Goal: Transaction & Acquisition: Book appointment/travel/reservation

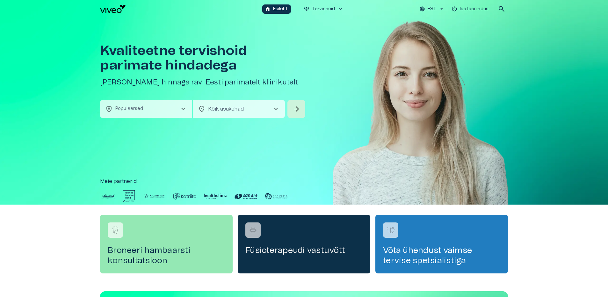
click at [299, 249] on h4 "Füsioterapeudi vastuvõtt" at bounding box center [303, 250] width 117 height 10
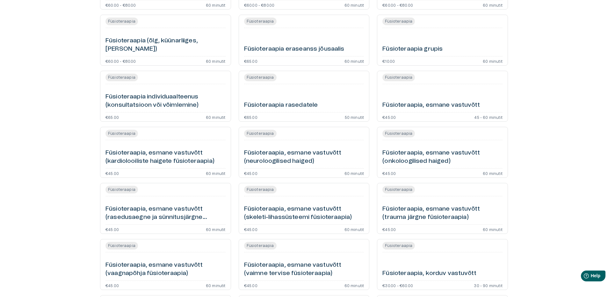
scroll to position [191, 0]
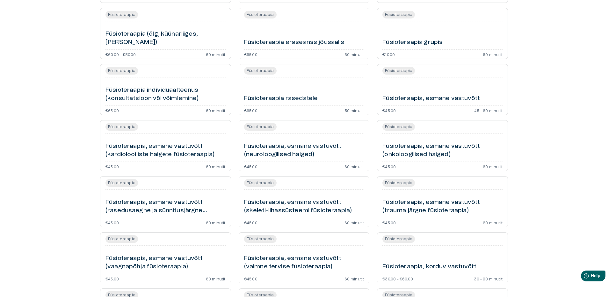
click at [313, 199] on h6 "Füsioteraapia, esmane vastuvõtt (skeleti-lihassüsteemi füsioteraapia)" at bounding box center [304, 206] width 120 height 17
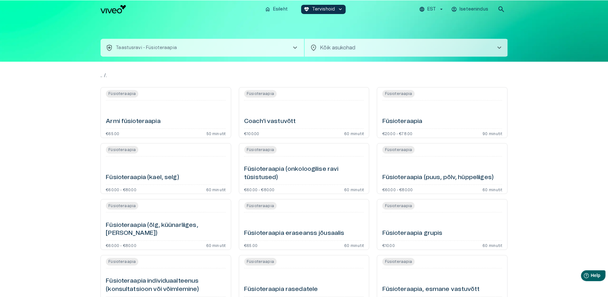
scroll to position [191, 0]
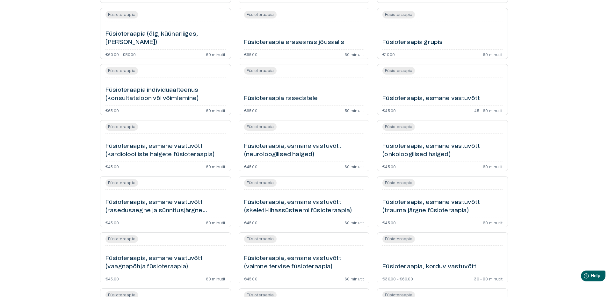
click at [422, 208] on h6 "Füsioteraapia, esmane vastuvõtt (trauma järgne füsioteraapia)" at bounding box center [442, 206] width 120 height 17
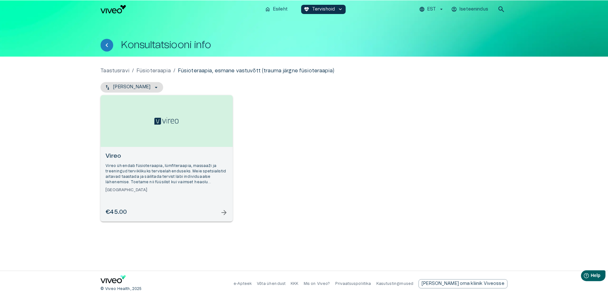
scroll to position [191, 0]
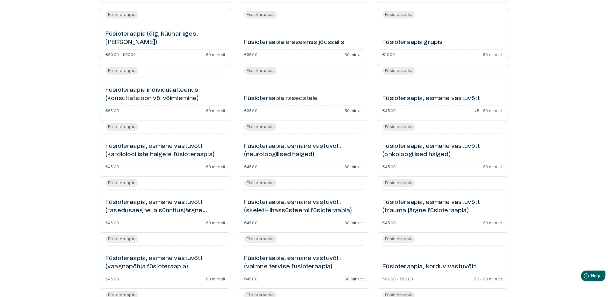
click at [146, 97] on h6 "Füsioteraapia individuaalteenus (konsultatsioon või võimlemine)" at bounding box center [165, 94] width 120 height 17
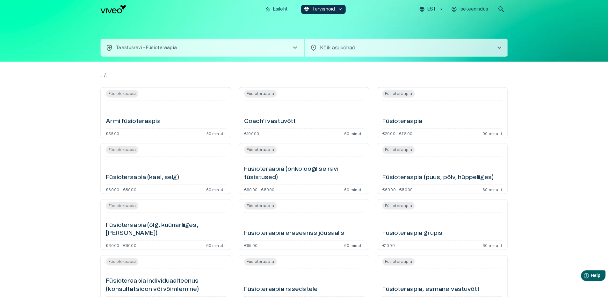
scroll to position [191, 0]
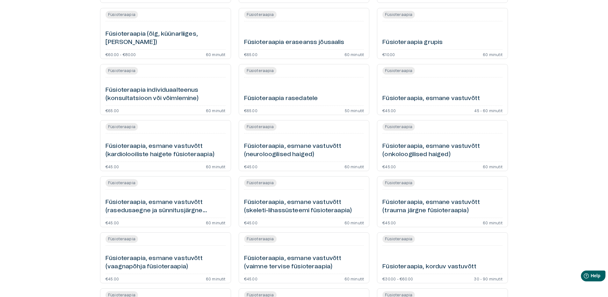
click at [168, 46] on h6 "Füsioteraapia (õlg, küünarliiges, [PERSON_NAME])" at bounding box center [165, 38] width 120 height 17
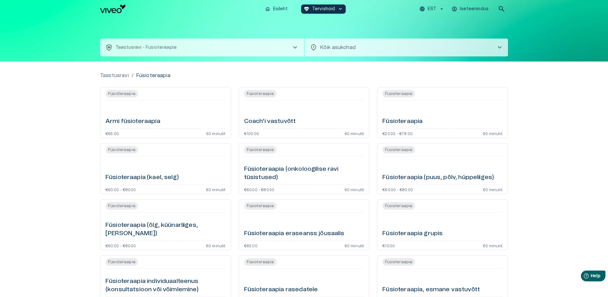
click at [155, 182] on h6 "Füsioteraapia (kael, selg)" at bounding box center [141, 177] width 73 height 9
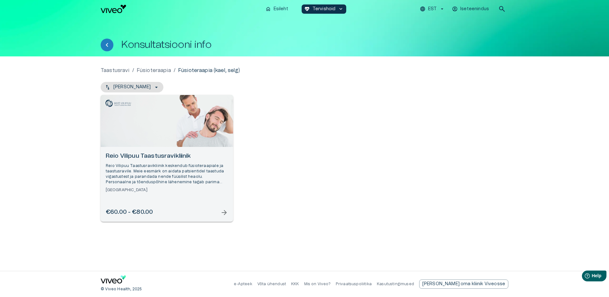
click at [155, 182] on p "Reio Vilipuu Taastusravikliinik keskendub füsioteraapiale ja taastusravile. Mei…" at bounding box center [167, 174] width 122 height 22
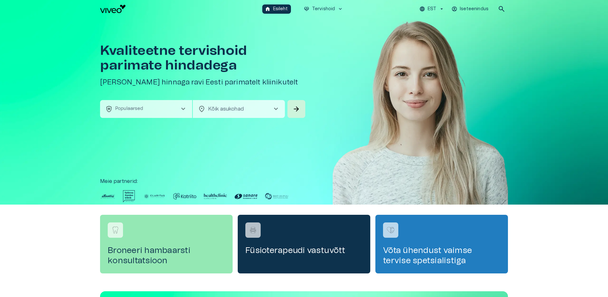
click at [175, 104] on button "health_and_safety Populaarsed chevron_right" at bounding box center [146, 109] width 92 height 18
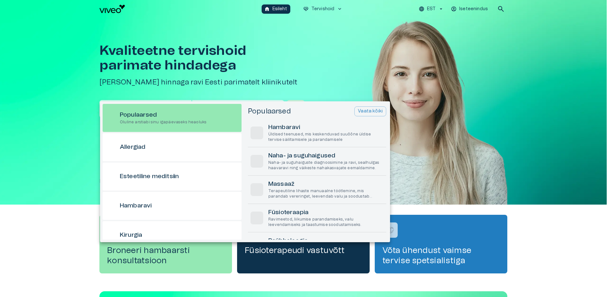
scroll to position [18, 0]
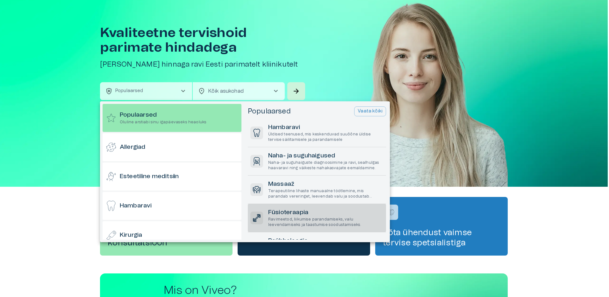
click at [295, 216] on h6 "Füsioteraapia" at bounding box center [325, 212] width 115 height 9
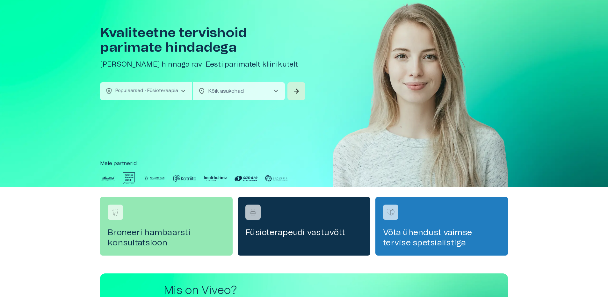
scroll to position [0, 0]
click at [311, 235] on h4 "Füsioterapeudi vastuvõtt" at bounding box center [303, 232] width 117 height 10
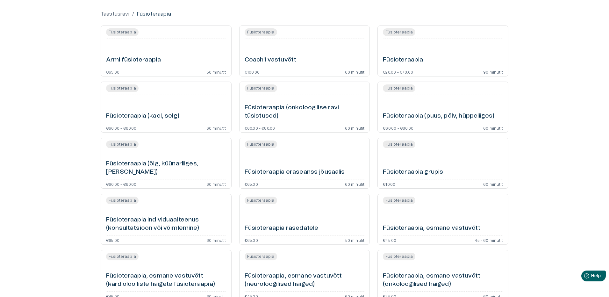
scroll to position [64, 0]
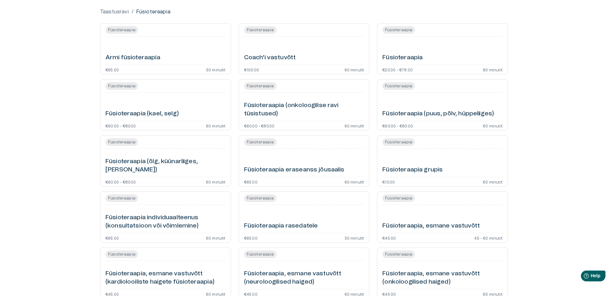
click at [403, 225] on h6 "Füsioteraapia, esmane vastuvõtt" at bounding box center [430, 226] width 97 height 9
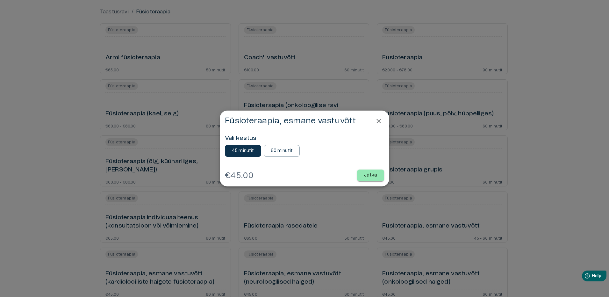
click at [377, 118] on icon "Close" at bounding box center [379, 121] width 8 height 8
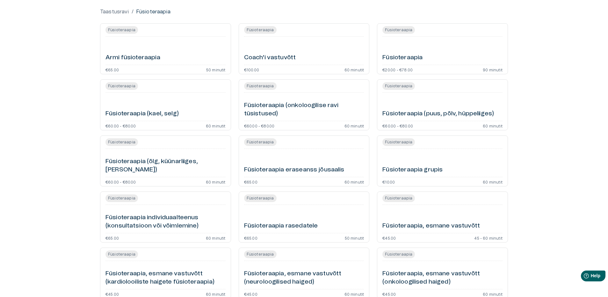
click at [429, 231] on div "Füsioteraapia Füsioteraapia, esmane vastuvõtt €45.00 45 - 60 minutit" at bounding box center [442, 216] width 131 height 51
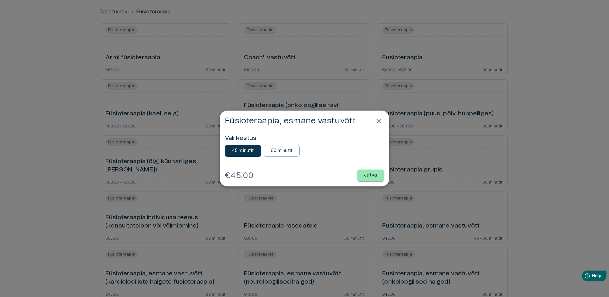
click at [373, 175] on p "Jätka" at bounding box center [370, 175] width 13 height 7
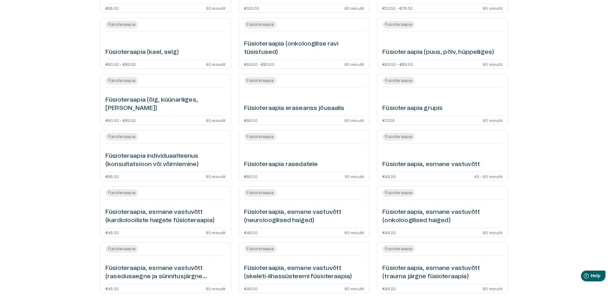
scroll to position [127, 0]
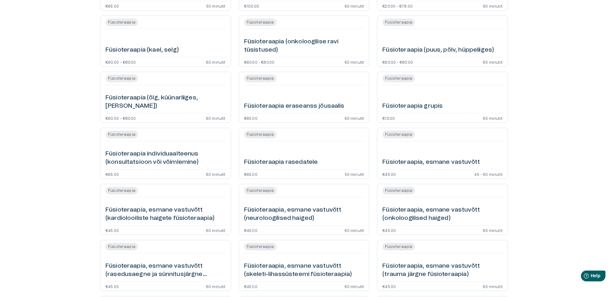
click at [169, 216] on h6 "Füsioteraapia, esmane vastuvõtt (kardiolooiliste haigete füsioteraapia)" at bounding box center [165, 214] width 120 height 17
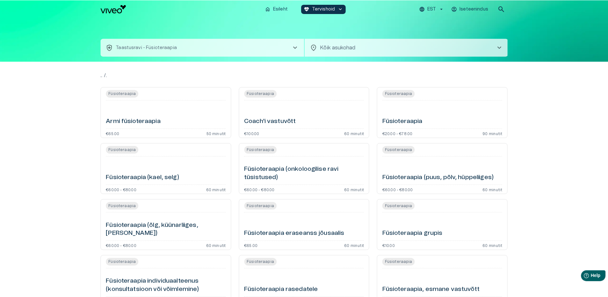
scroll to position [127, 0]
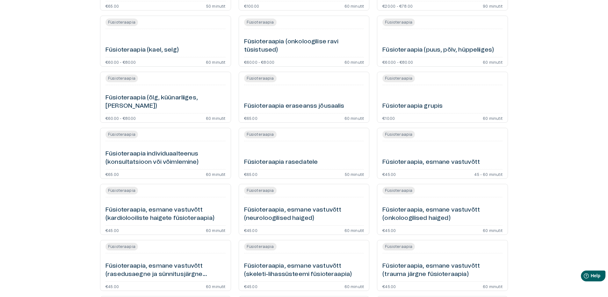
click at [154, 162] on h6 "Füsioteraapia individuaalteenus (konsultatsioon või võimlemine)" at bounding box center [165, 158] width 120 height 17
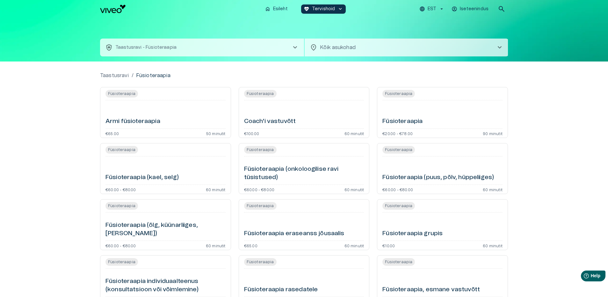
click at [176, 47] on button "health_and_safety Taastusravi - Füsioteraapia chevron_right" at bounding box center [202, 48] width 204 height 18
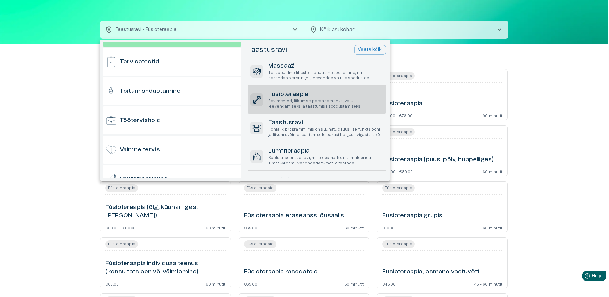
scroll to position [627, 0]
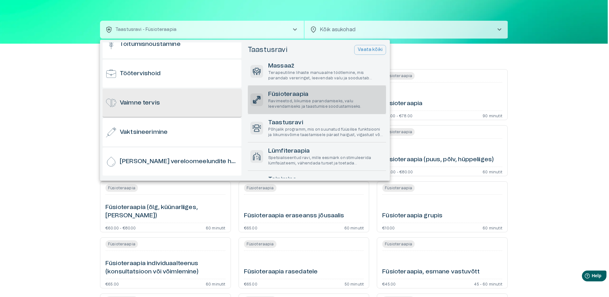
click at [146, 97] on div "Vaimne tervis" at bounding box center [172, 103] width 139 height 28
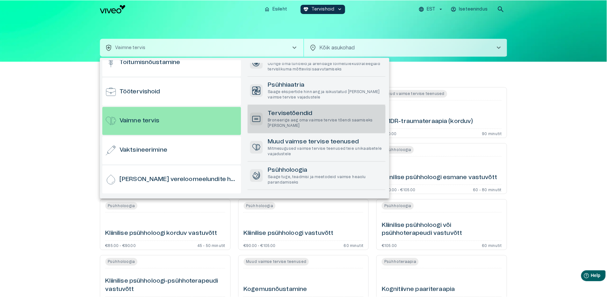
scroll to position [80, 0]
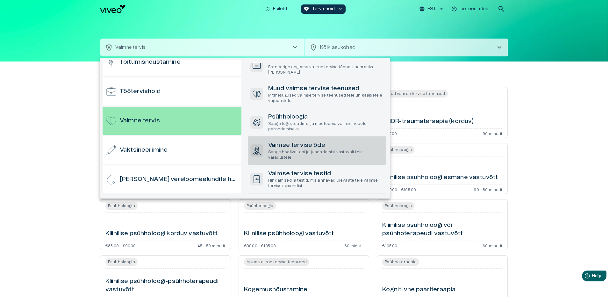
click at [300, 146] on h6 "Vaimse tervise õde" at bounding box center [325, 145] width 115 height 9
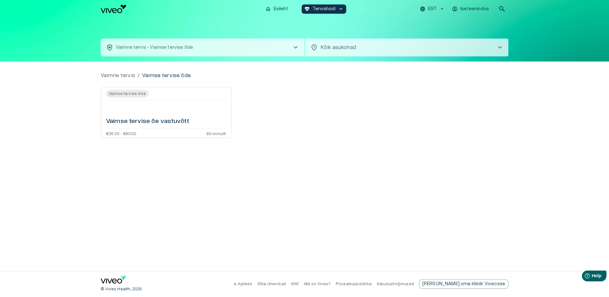
click at [152, 125] on h6 "Vaimse tervise õe vastuvõtt" at bounding box center [147, 121] width 83 height 9
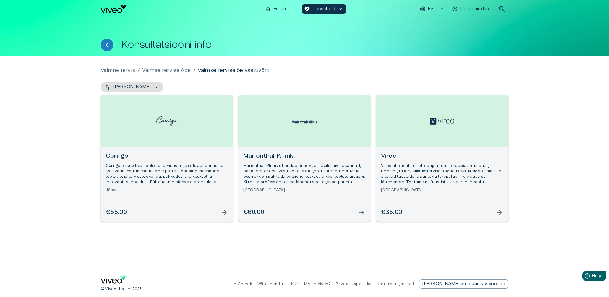
click at [278, 163] on p "Marienthali Kliinik ühendab erinevad meditsiinivaldkonnad, pakkudes eriarsti va…" at bounding box center [304, 174] width 122 height 22
click at [120, 70] on p "Vaimne tervis" at bounding box center [118, 71] width 34 height 8
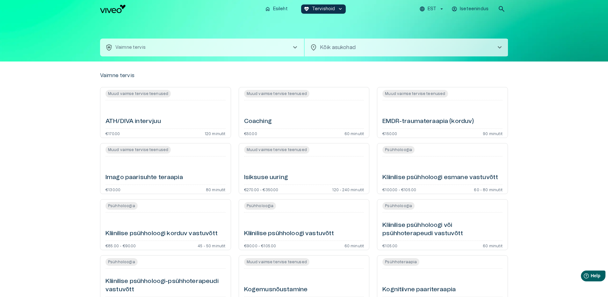
click at [283, 46] on button "health_and_safety Vaimne tervis chevron_right" at bounding box center [202, 48] width 204 height 18
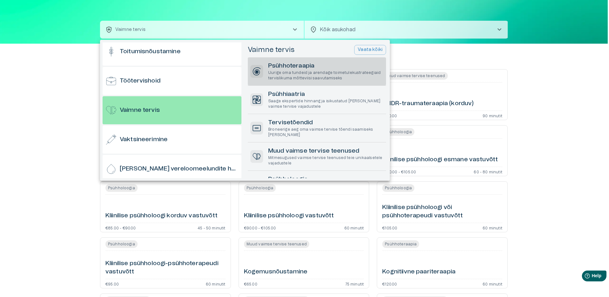
click at [313, 67] on h6 "Psühhoteraapia" at bounding box center [325, 66] width 115 height 9
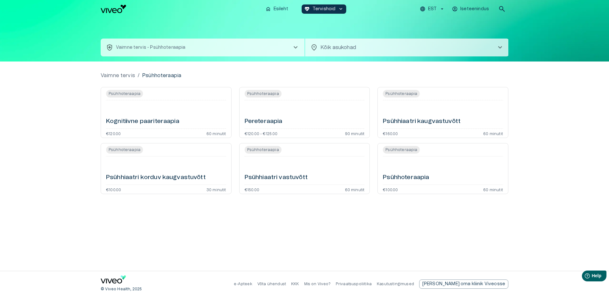
click at [276, 125] on h6 "Pereteraapia" at bounding box center [264, 121] width 38 height 9
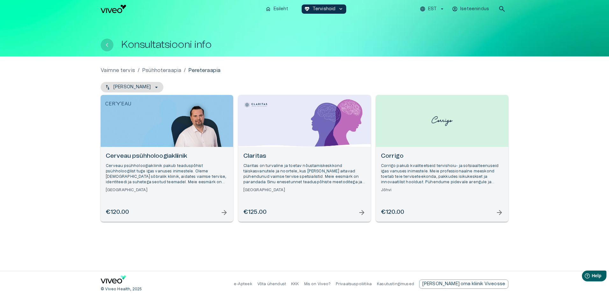
click at [112, 45] on button "Tagasi" at bounding box center [107, 45] width 13 height 13
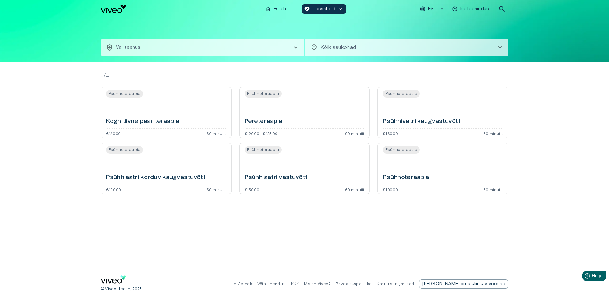
click at [149, 47] on button "health_and_safety Vali teenus chevron_right" at bounding box center [203, 48] width 204 height 18
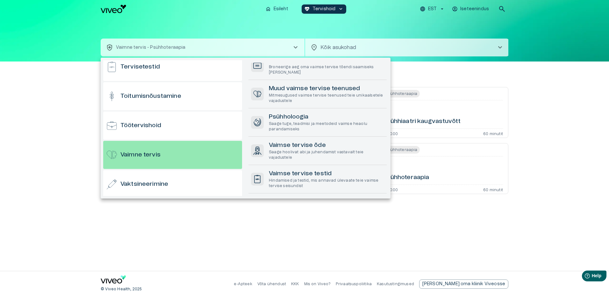
scroll to position [627, 0]
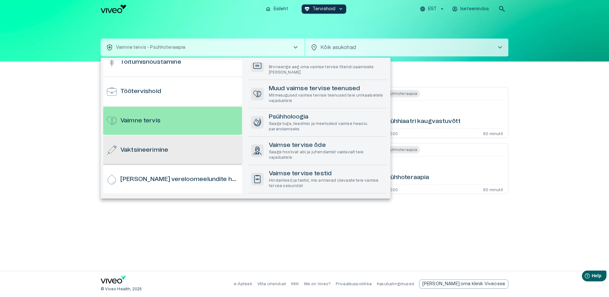
click at [143, 153] on h6 "Vaktsineerimine" at bounding box center [144, 150] width 48 height 9
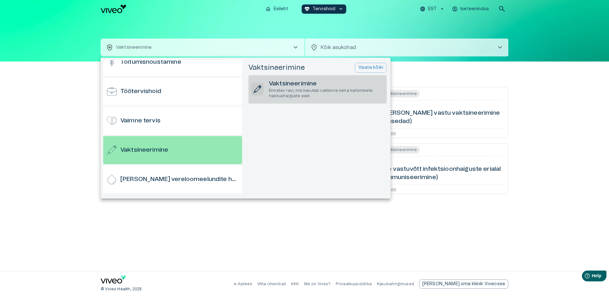
click at [310, 88] on p "Ennetav ravi, mis kasutab vaktsiine keha kaitsmiseks nakkushaiguste eest." at bounding box center [326, 93] width 115 height 11
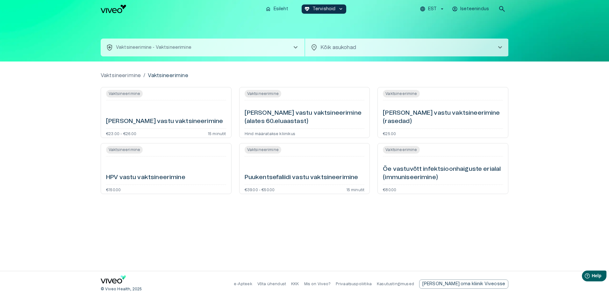
click at [148, 125] on h6 "[PERSON_NAME] vastu vaktsineerimine" at bounding box center [164, 121] width 117 height 9
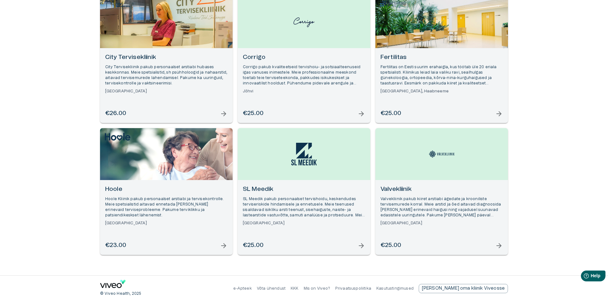
scroll to position [103, 0]
